Goal: Find specific page/section

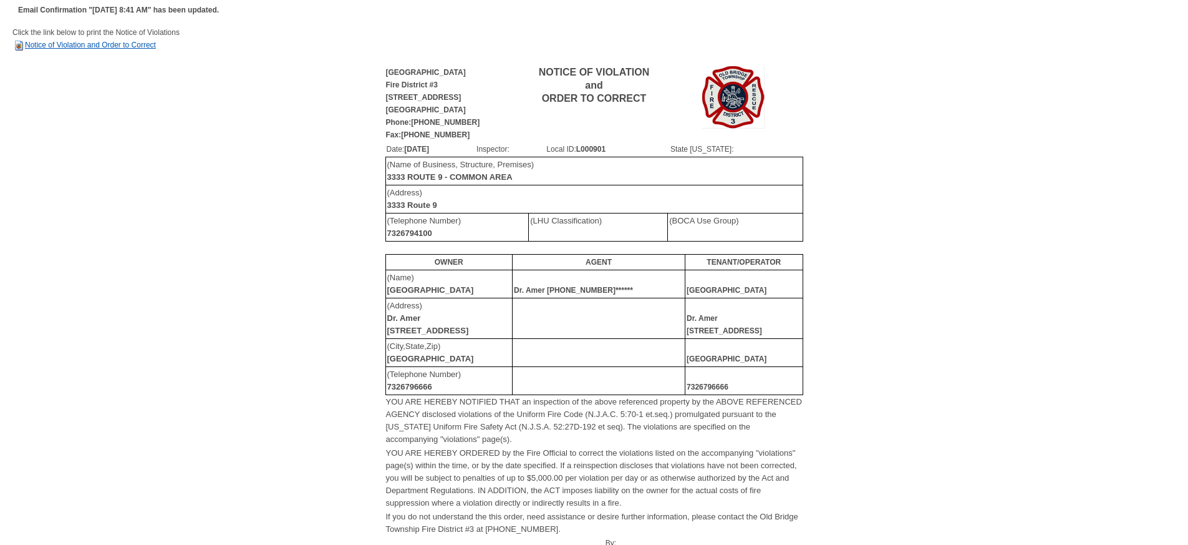
click at [123, 41] on link "Notice of Violation and Order to Correct" at bounding box center [83, 45] width 143 height 9
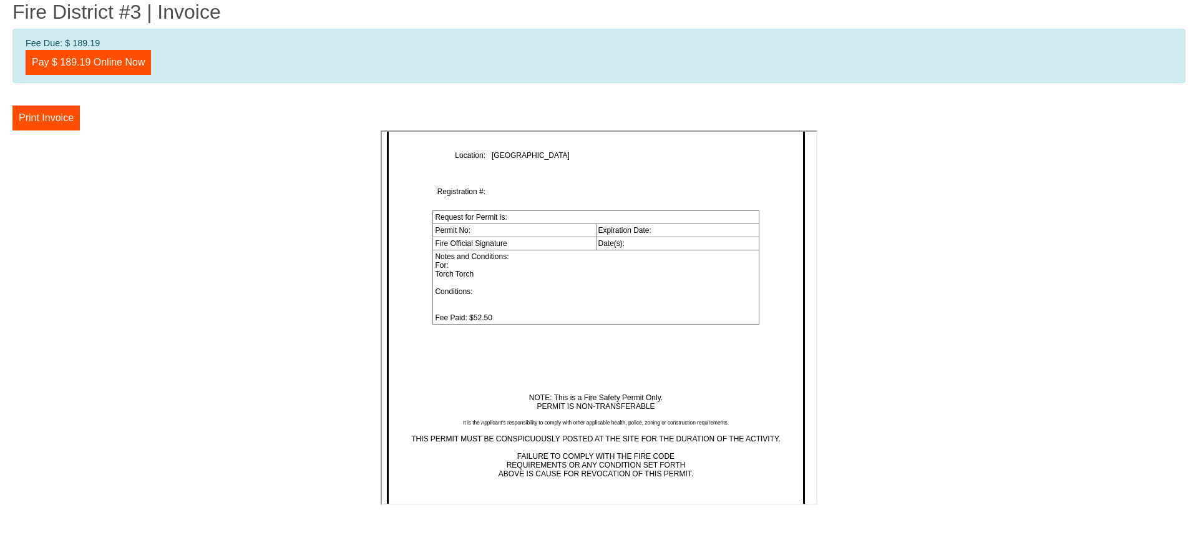
scroll to position [2631, 0]
